Goal: Task Accomplishment & Management: Use online tool/utility

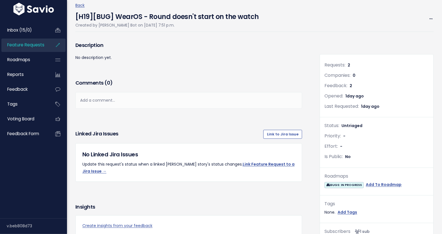
scroll to position [28, 0]
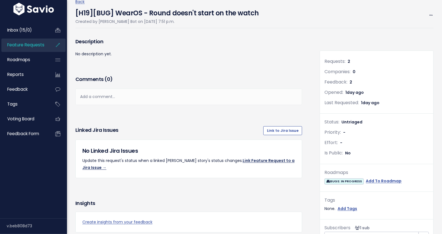
click at [261, 159] on link "Link Feature Request to a Jira Issue →" at bounding box center [188, 164] width 212 height 13
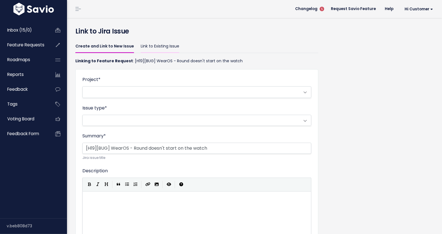
click at [161, 43] on link "Link to Existing Issue" at bounding box center [160, 46] width 39 height 13
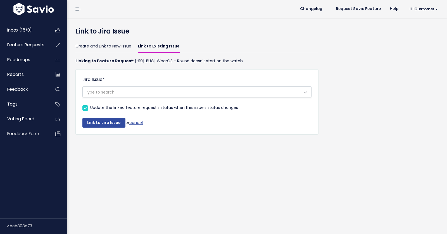
click at [106, 92] on span "Type to search" at bounding box center [100, 92] width 30 height 6
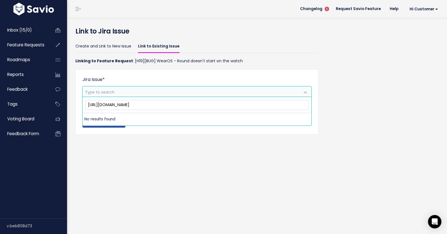
drag, startPoint x: 159, startPoint y: 104, endPoint x: 74, endPoint y: 101, distance: 85.0
click at [74, 101] on body "Inbox (15/0) Feature Requests Roadmaps ×" at bounding box center [223, 117] width 447 height 234
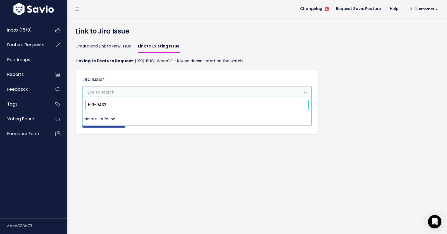
click at [113, 102] on input "H19-9432" at bounding box center [197, 105] width 223 height 10
paste input "Wear app startup time is abnormally high"
drag, startPoint x: 137, startPoint y: 105, endPoint x: 79, endPoint y: 94, distance: 59.5
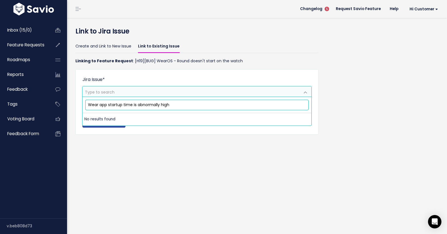
click at [76, 101] on body "Inbox (15/0) Feature Requests Roadmaps ×" at bounding box center [223, 117] width 447 height 234
type input "abnormally high"
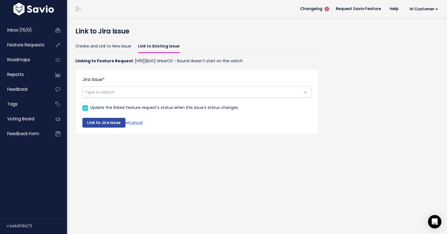
click at [156, 41] on link "Link to Existing Issue" at bounding box center [159, 46] width 42 height 13
click at [180, 93] on span "Type to search" at bounding box center [191, 92] width 217 height 11
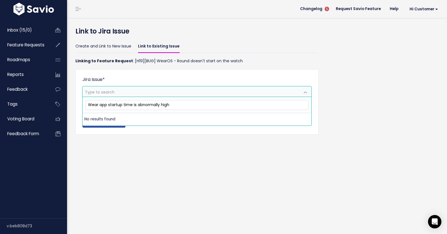
type input "Wear app startup time is abnormally high"
click at [112, 115] on li "No results found" at bounding box center [197, 119] width 229 height 12
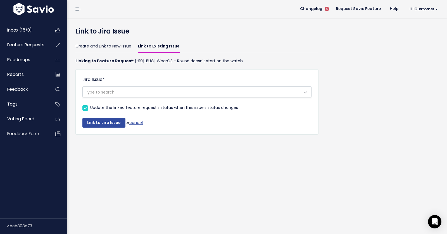
click at [133, 63] on p "Linking to Feature Request : [H19][BUG] WearOS - Round doesn't start on the wat…" at bounding box center [196, 61] width 243 height 7
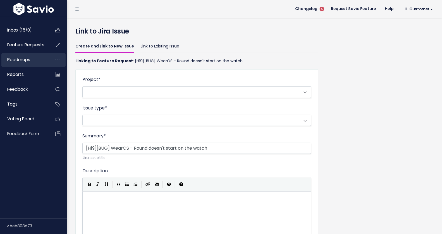
click at [24, 62] on span "Roadmaps" at bounding box center [18, 60] width 23 height 6
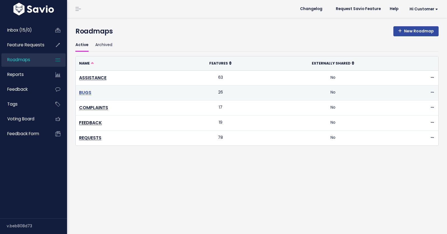
click at [80, 93] on link "BUGS" at bounding box center [85, 92] width 12 height 6
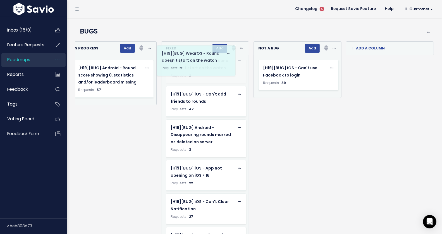
scroll to position [5, 0]
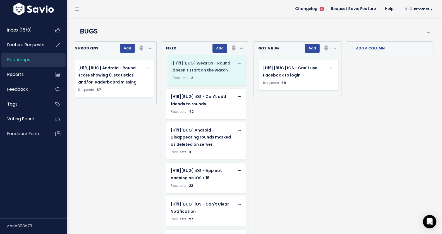
drag, startPoint x: 115, startPoint y: 84, endPoint x: 215, endPoint y: 80, distance: 99.6
